Goal: Transaction & Acquisition: Download file/media

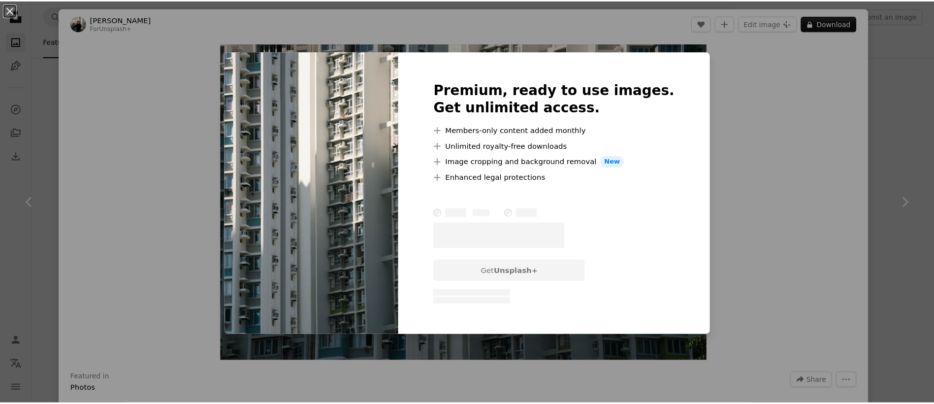
scroll to position [147, 0]
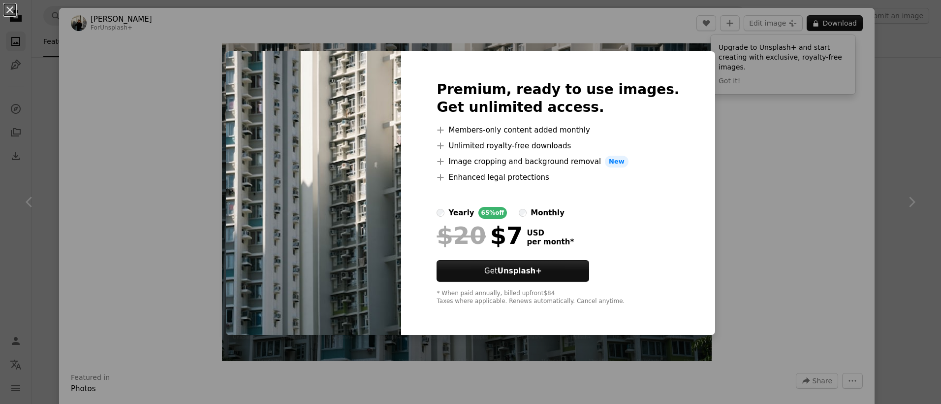
drag, startPoint x: 13, startPoint y: 10, endPoint x: 68, endPoint y: 30, distance: 58.7
click at [13, 10] on button "An X shape" at bounding box center [10, 10] width 12 height 12
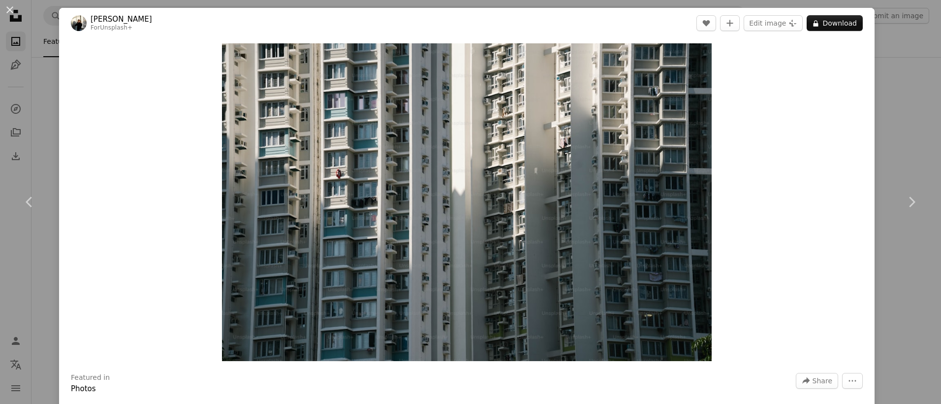
drag, startPoint x: 902, startPoint y: 56, endPoint x: 888, endPoint y: 67, distance: 18.1
click at [902, 56] on div "An X shape Chevron left Chevron right [PERSON_NAME] For Unsplash+ A heart A plu…" at bounding box center [470, 202] width 941 height 404
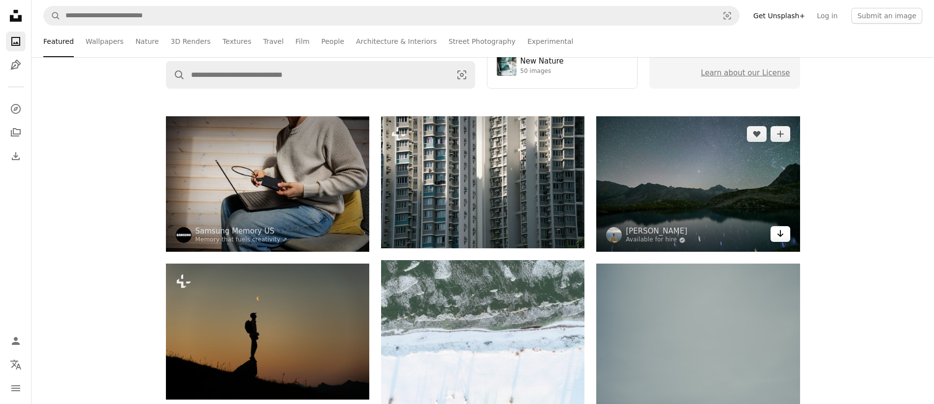
click at [777, 233] on icon "Arrow pointing down" at bounding box center [780, 233] width 8 height 12
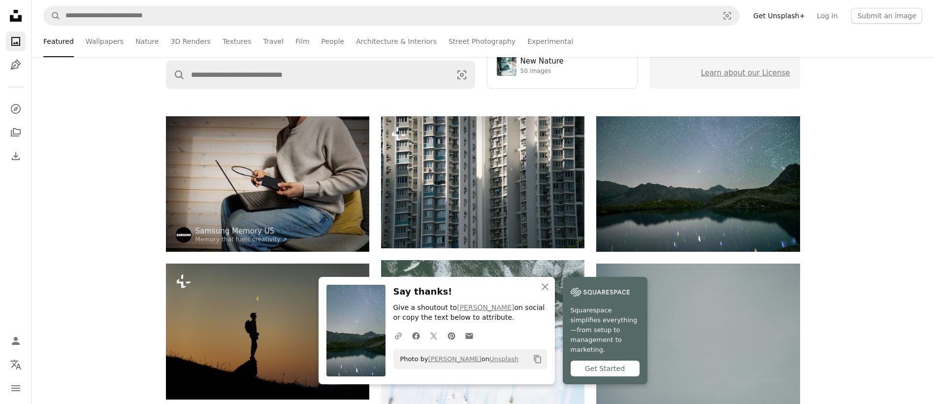
drag, startPoint x: 400, startPoint y: 367, endPoint x: 500, endPoint y: 368, distance: 100.4
click at [500, 367] on span "Photo by [PERSON_NAME] on Unsplash" at bounding box center [457, 359] width 124 height 16
copy span "Photo by [PERSON_NAME] on"
